Goal: Book appointment/travel/reservation

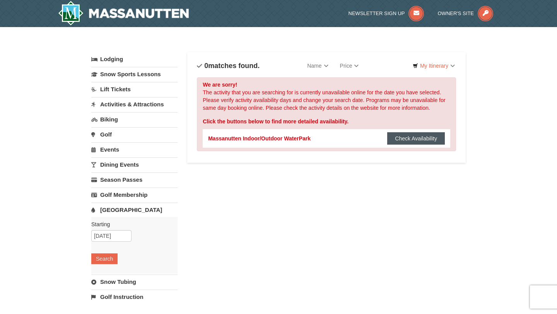
click at [395, 138] on button "Check Availability" at bounding box center [416, 138] width 58 height 12
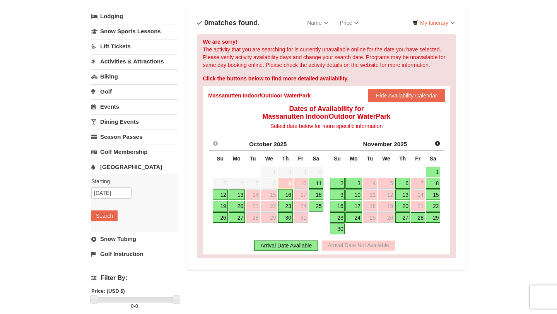
scroll to position [43, 0]
click at [437, 147] on link "Next" at bounding box center [438, 143] width 12 height 12
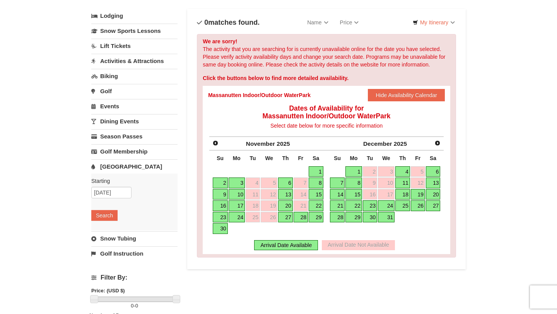
click at [406, 171] on link "4" at bounding box center [402, 171] width 15 height 11
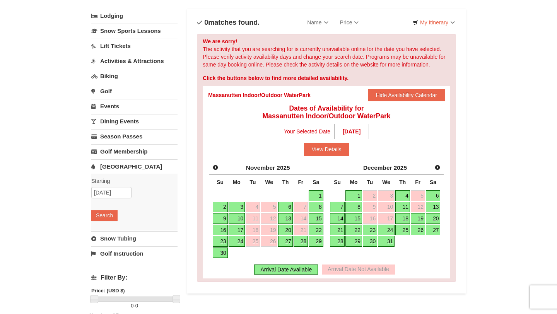
click at [294, 271] on div "Arrival Date Available" at bounding box center [286, 270] width 64 height 10
click at [353, 197] on link "1" at bounding box center [353, 195] width 16 height 11
click at [349, 214] on link "15" at bounding box center [353, 218] width 16 height 11
click at [349, 230] on link "22" at bounding box center [353, 230] width 16 height 11
click at [351, 242] on link "29" at bounding box center [353, 241] width 16 height 11
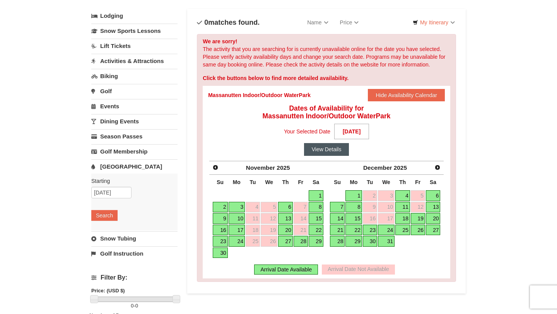
click at [333, 152] on button "View Details" at bounding box center [326, 149] width 45 height 12
